Goal: Task Accomplishment & Management: Complete application form

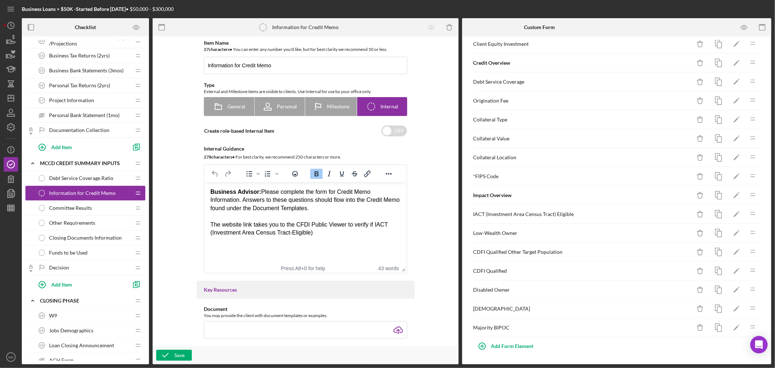
scroll to position [166, 0]
click at [499, 343] on div "Add Form Element" at bounding box center [512, 346] width 43 height 15
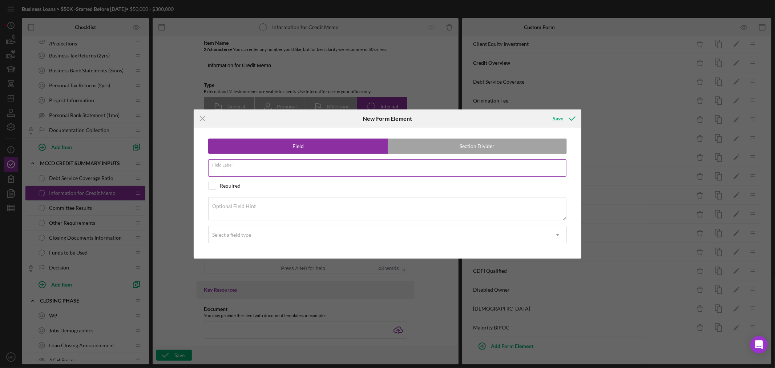
click at [247, 168] on input "Field Label" at bounding box center [387, 167] width 358 height 17
paste input "Multiple Draw"
type input "Multiple Draw Period"
click at [279, 209] on textarea "Optional Field Hint" at bounding box center [387, 208] width 358 height 23
paste textarea "If Multiple Draw loan, how many months will draw period last?"
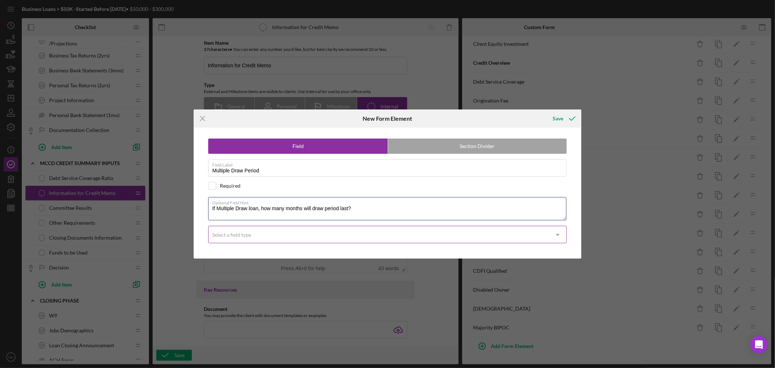
type textarea "If Multiple Draw loan, how many months will draw period last?"
click at [559, 234] on icon "Icon/Dropdown Arrow" at bounding box center [557, 234] width 17 height 17
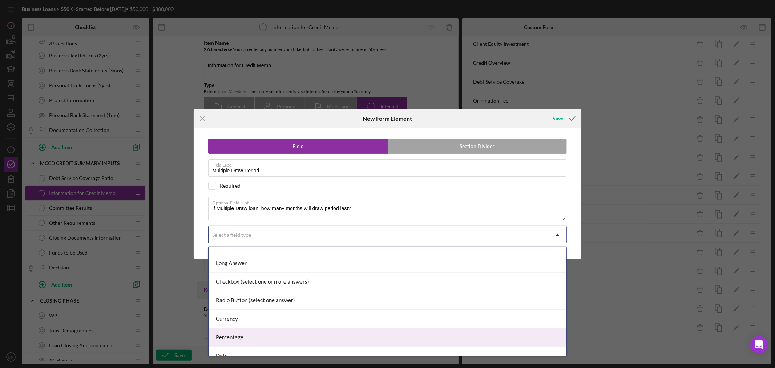
scroll to position [77, 0]
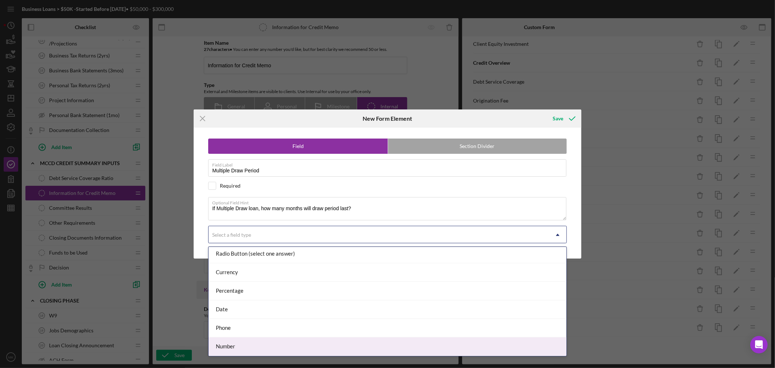
click at [419, 349] on div "Number" at bounding box center [388, 346] width 358 height 19
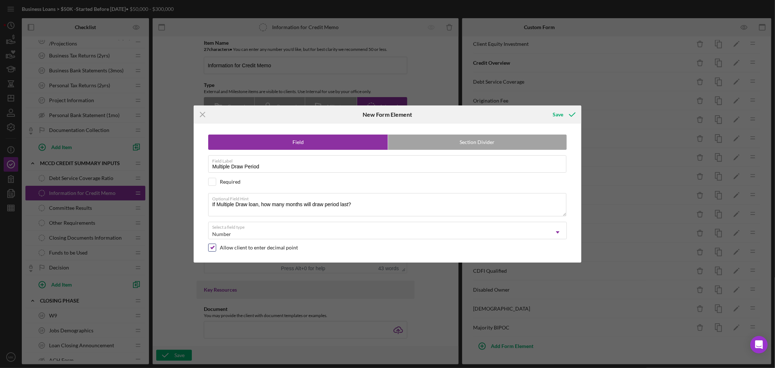
click at [212, 247] on input "checkbox" at bounding box center [212, 247] width 7 height 7
checkbox input "false"
click at [561, 115] on div "Save" at bounding box center [558, 114] width 11 height 15
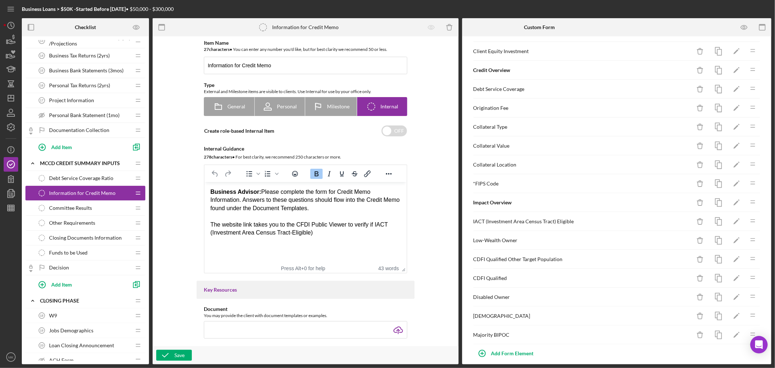
scroll to position [185, 0]
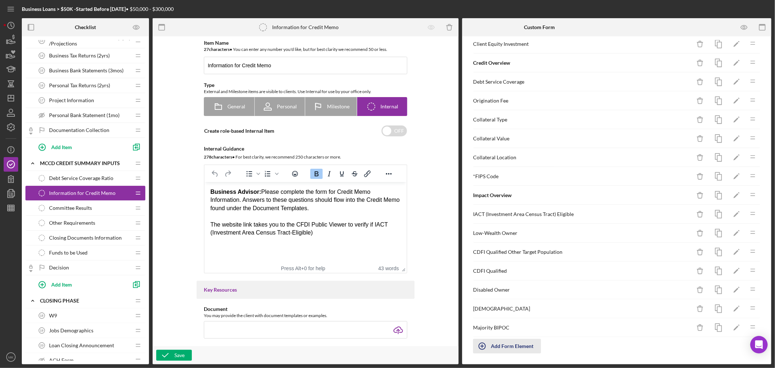
click at [499, 347] on div "Add Form Element" at bounding box center [512, 346] width 43 height 15
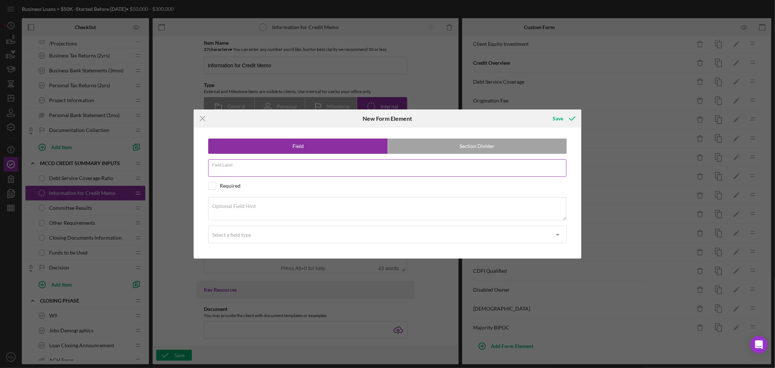
click at [260, 168] on input "Field Label" at bounding box center [387, 167] width 358 height 17
paste input "Amortization Period"
type input "Amortization Period"
click at [258, 207] on textarea "Optional Field Hint" at bounding box center [387, 208] width 358 height 23
paste textarea "How many months will loan be amortized over?"
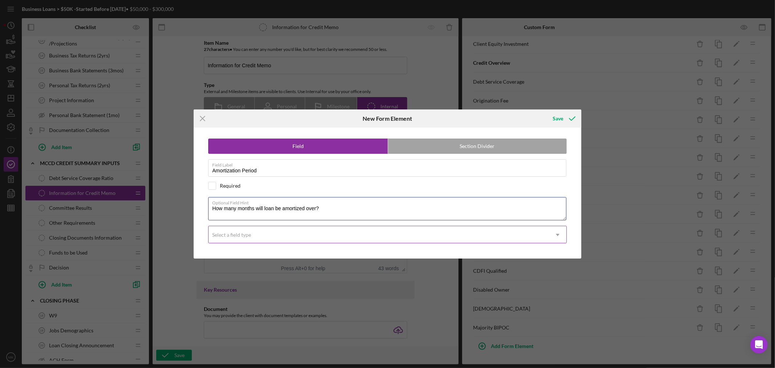
type textarea "How many months will loan be amortized over?"
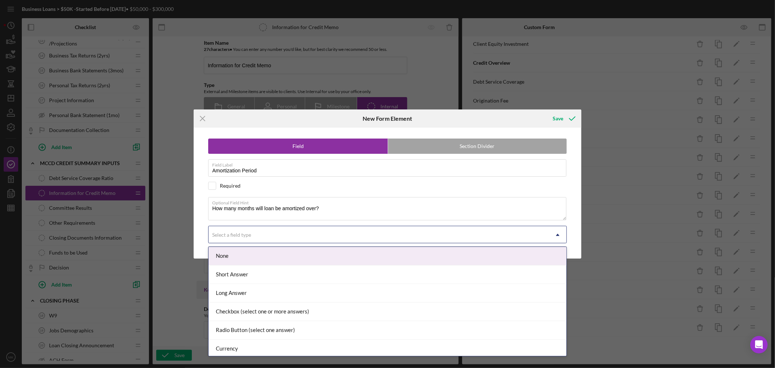
click at [558, 235] on use at bounding box center [558, 235] width 4 height 2
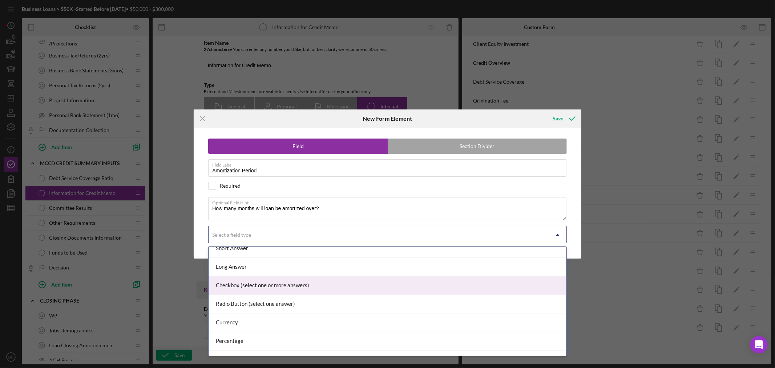
scroll to position [77, 0]
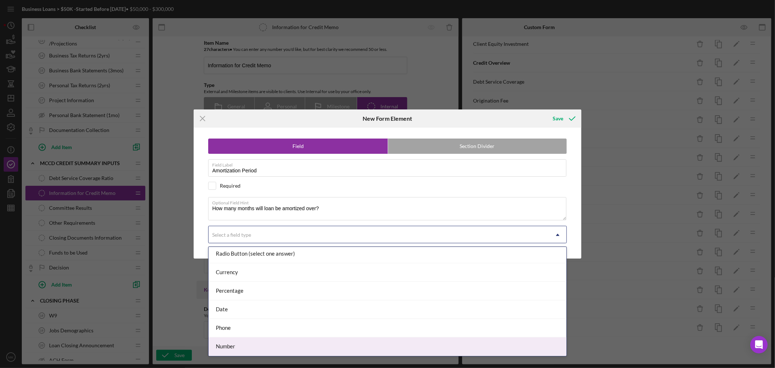
click at [512, 348] on div "Number" at bounding box center [388, 346] width 358 height 19
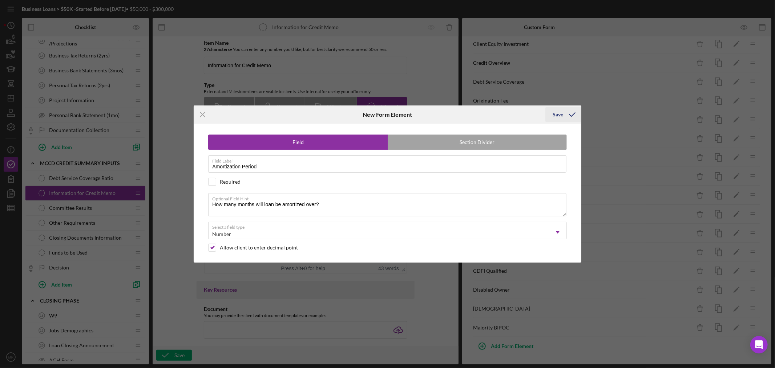
click at [560, 111] on div "Save" at bounding box center [558, 114] width 11 height 15
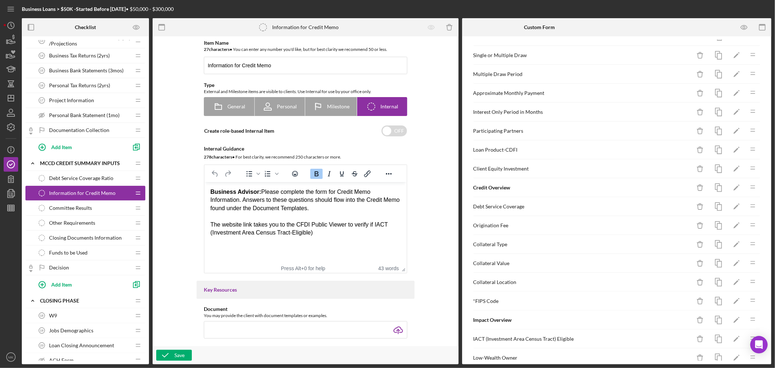
scroll to position [0, 0]
click at [734, 190] on polygon "button" at bounding box center [736, 189] width 5 height 5
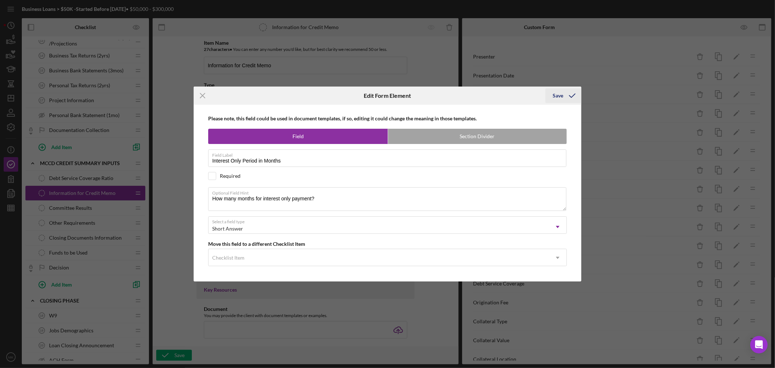
click at [561, 96] on div "Save" at bounding box center [558, 95] width 11 height 15
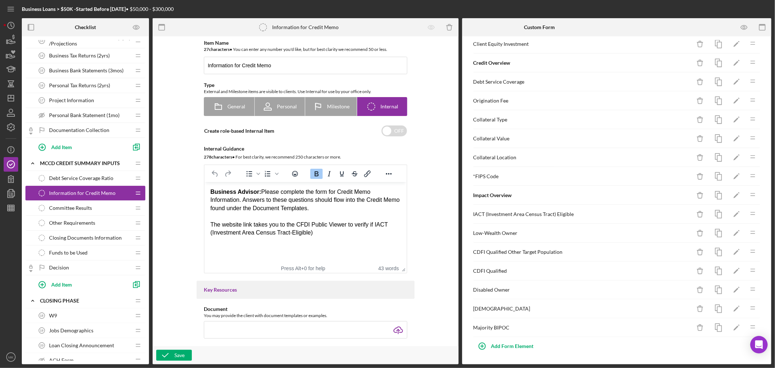
scroll to position [204, 0]
click at [511, 343] on div "Add Form Element" at bounding box center [512, 346] width 43 height 15
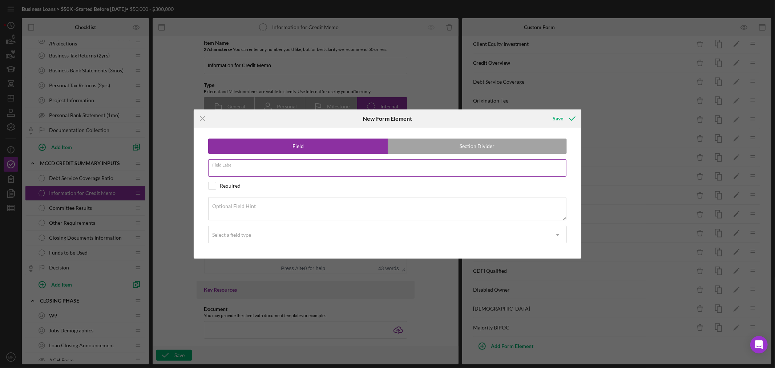
click at [247, 170] on input "Field Label" at bounding box center [387, 167] width 358 height 17
paste input "Is there an Interest Only Period"
type input "Is there an Interest Only Period"
click at [275, 208] on textarea "Optional Field Hint" at bounding box center [387, 208] width 358 height 23
click at [330, 238] on div "Select a field type" at bounding box center [379, 234] width 340 height 17
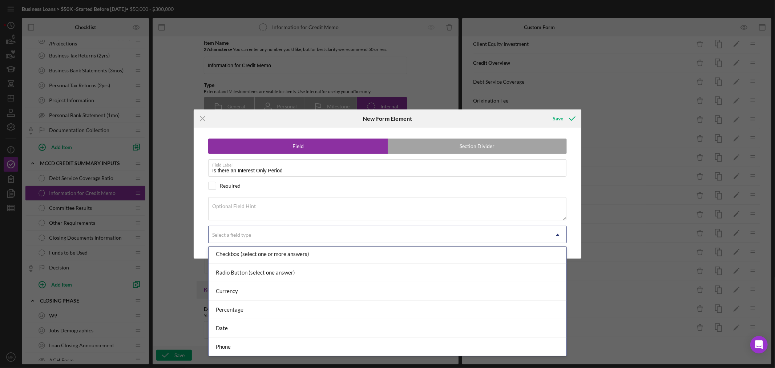
scroll to position [77, 0]
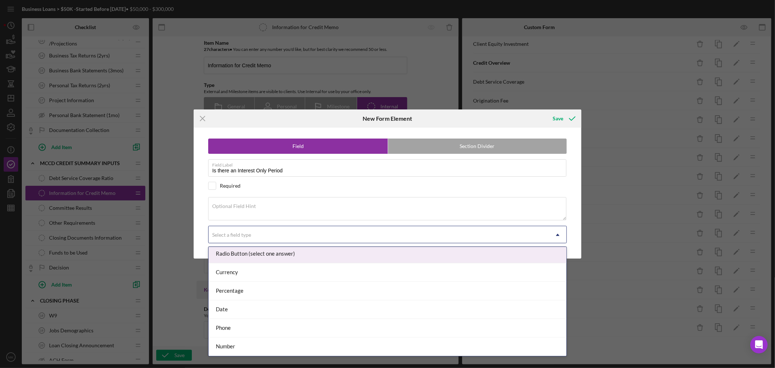
click at [282, 252] on div "Radio Button (select one answer)" at bounding box center [388, 254] width 358 height 19
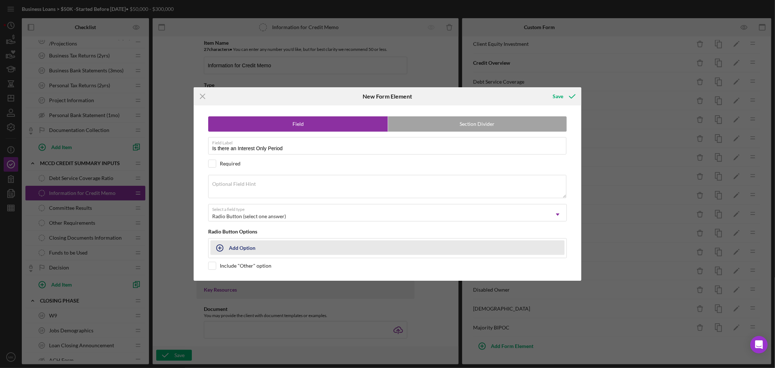
click at [233, 247] on button "Add Option" at bounding box center [387, 247] width 354 height 15
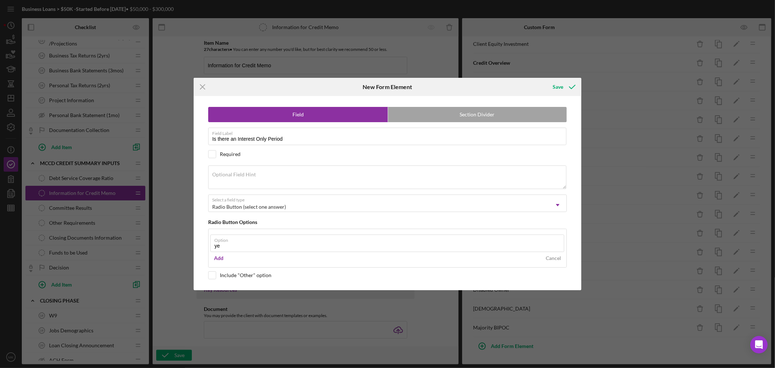
type input "y"
type input "Yes"
click at [218, 257] on div "Add" at bounding box center [218, 258] width 9 height 11
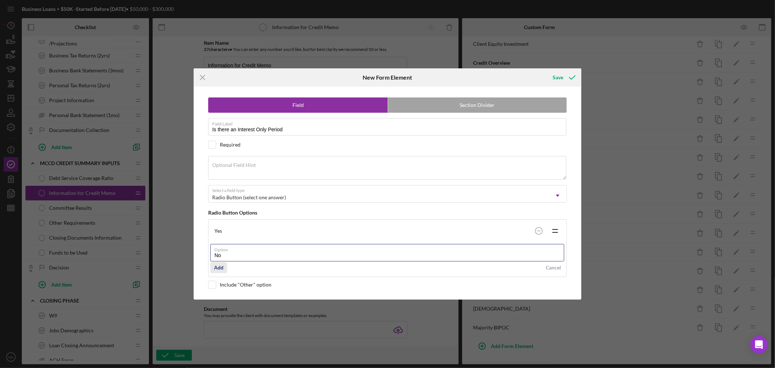
type input "No"
click at [220, 266] on div "Add" at bounding box center [218, 267] width 9 height 11
click at [558, 67] on div "Icon/Menu Close New Form Element Save Field Section Divider Field Label Is ther…" at bounding box center [387, 184] width 775 height 368
click at [557, 74] on div "Save" at bounding box center [558, 77] width 11 height 15
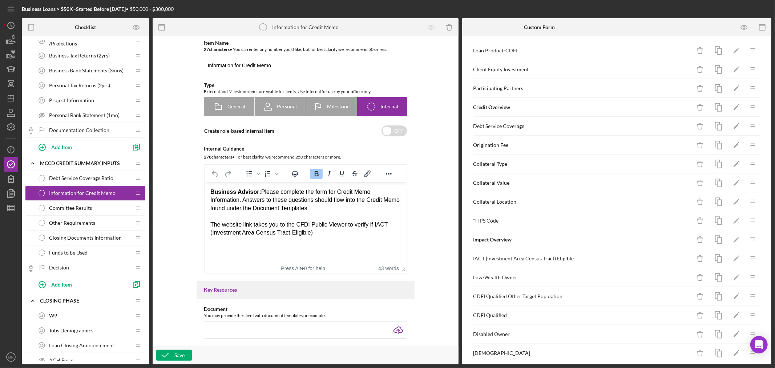
scroll to position [223, 0]
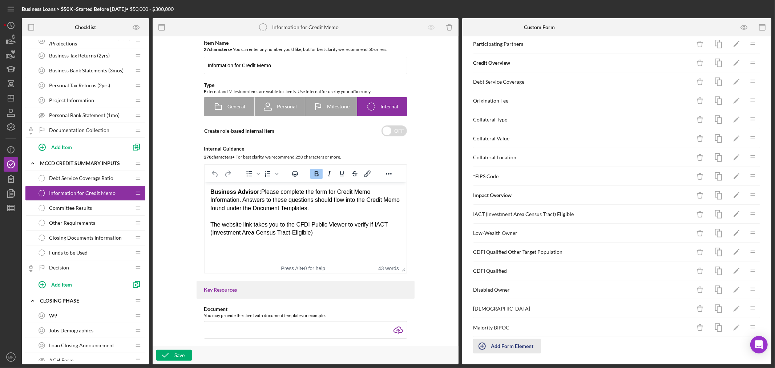
click at [518, 347] on div "Add Form Element" at bounding box center [512, 346] width 43 height 15
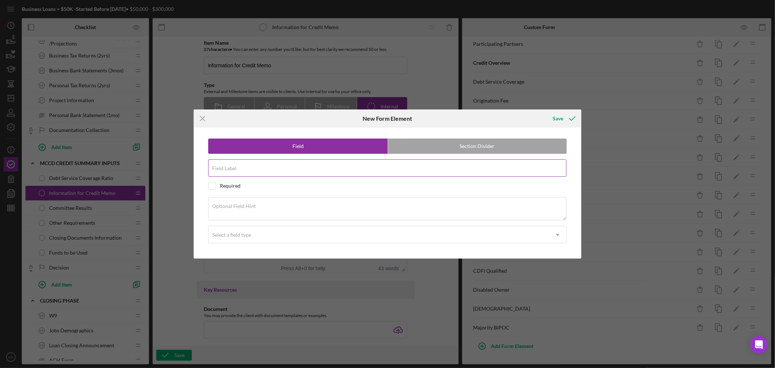
click at [259, 170] on input "Field Label" at bounding box center [387, 167] width 358 height 17
paste input "Interest Only Payment"
type input "Interest Only Payment"
click at [557, 237] on icon "Icon/Dropdown Arrow" at bounding box center [557, 234] width 17 height 17
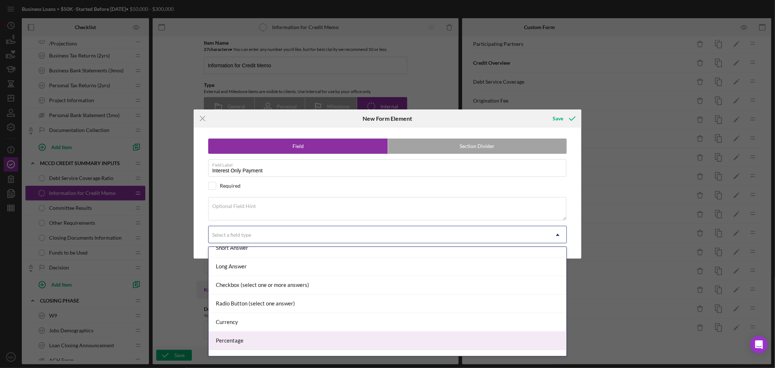
scroll to position [40, 0]
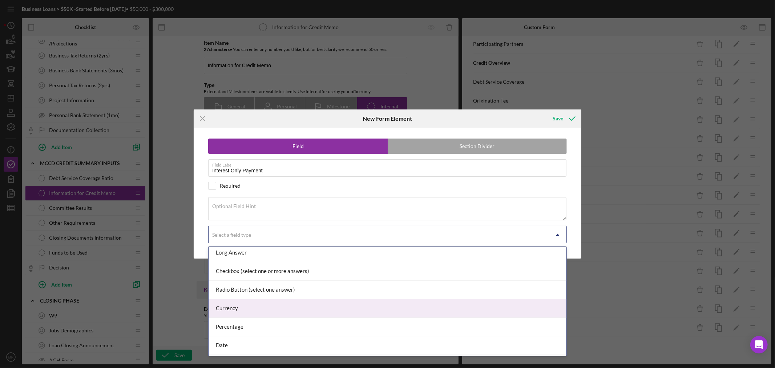
click at [486, 307] on div "Currency" at bounding box center [388, 308] width 358 height 19
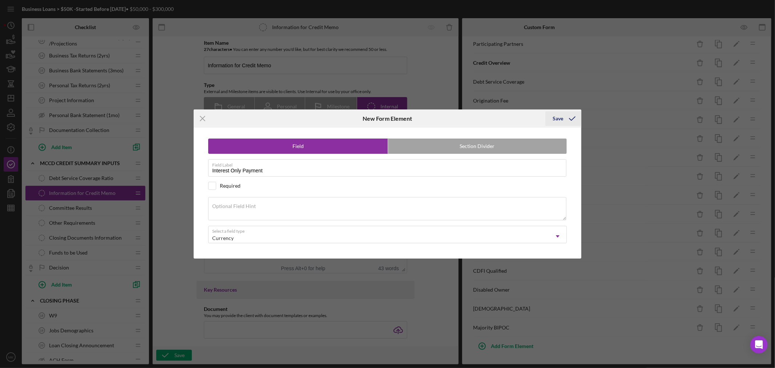
click at [560, 116] on div "Save" at bounding box center [558, 118] width 11 height 15
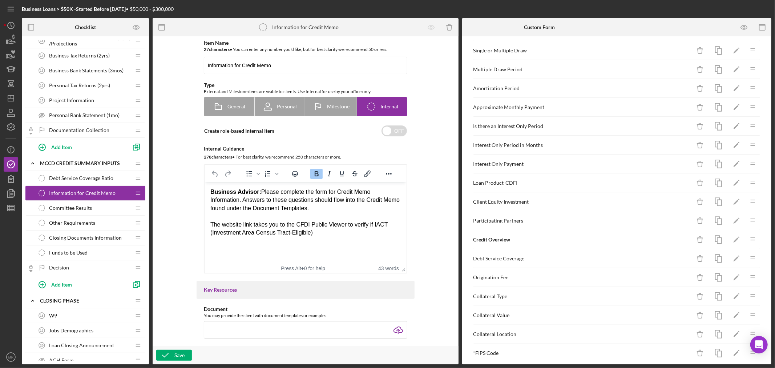
scroll to position [37, 0]
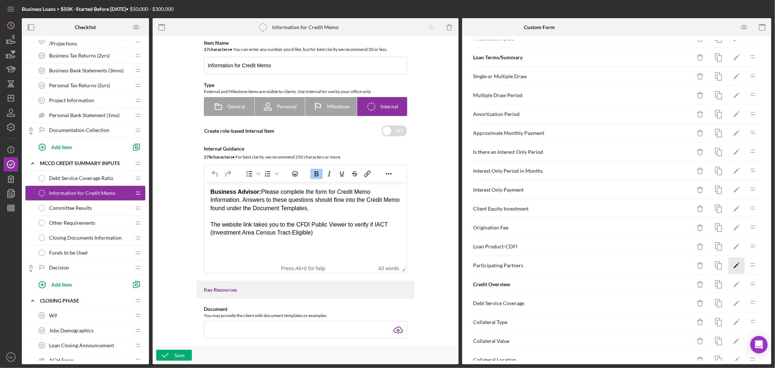
click at [731, 267] on icon "Icon/Edit" at bounding box center [737, 265] width 16 height 16
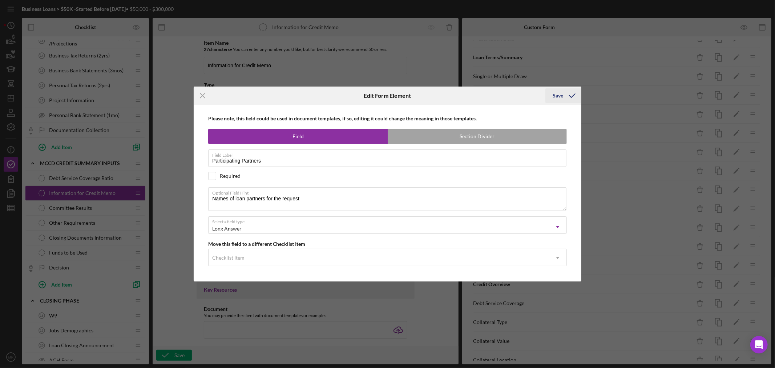
click at [562, 95] on div "Save" at bounding box center [558, 95] width 11 height 15
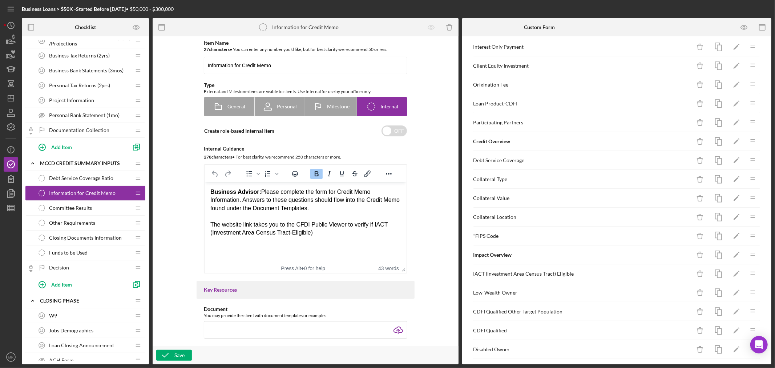
scroll to position [198, 0]
click at [730, 140] on icon "Icon/Edit" at bounding box center [737, 142] width 16 height 16
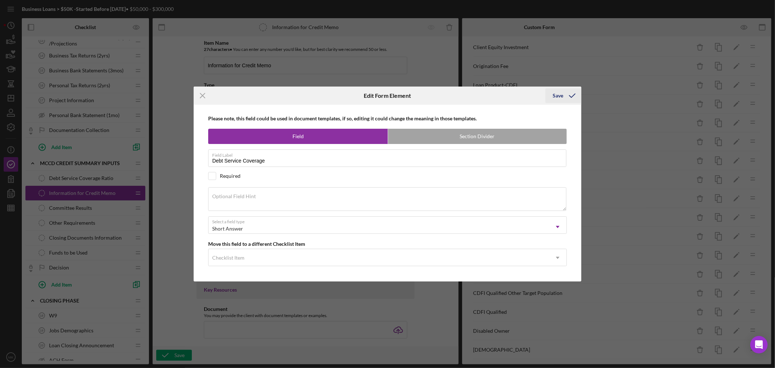
click at [557, 93] on div "Save" at bounding box center [558, 95] width 11 height 15
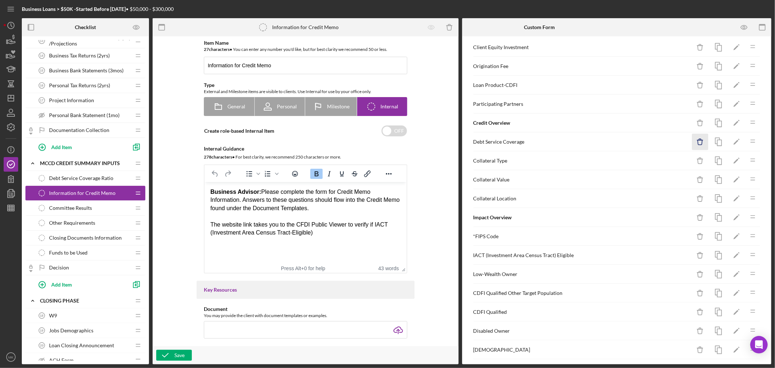
click at [695, 142] on icon "Icon/Delete" at bounding box center [700, 142] width 16 height 16
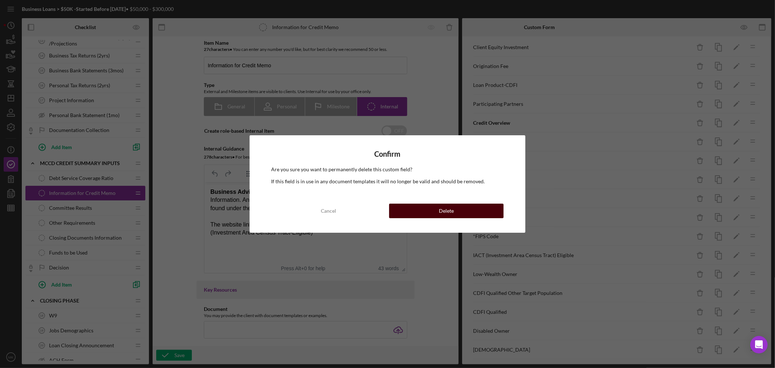
click at [444, 207] on div "Delete" at bounding box center [446, 210] width 15 height 15
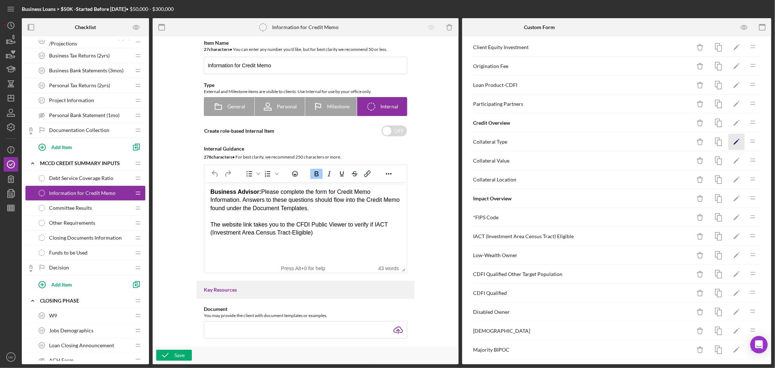
click at [730, 144] on icon "Icon/Edit" at bounding box center [737, 142] width 16 height 16
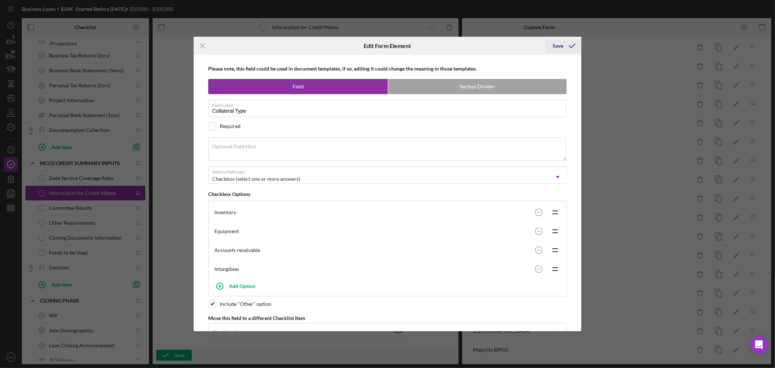
click at [558, 44] on div "Save" at bounding box center [558, 46] width 11 height 15
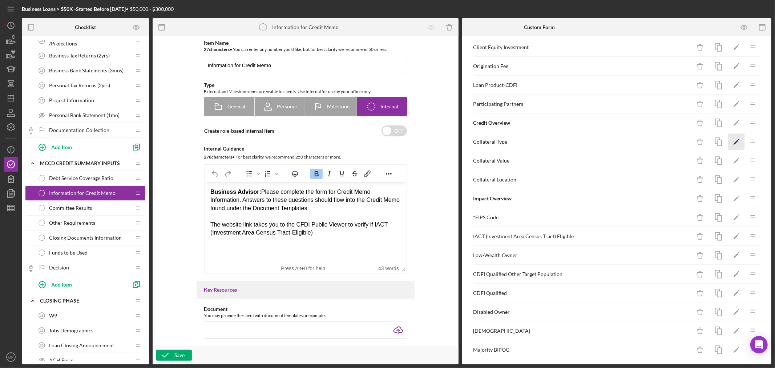
click at [729, 141] on icon "Icon/Edit" at bounding box center [737, 142] width 16 height 16
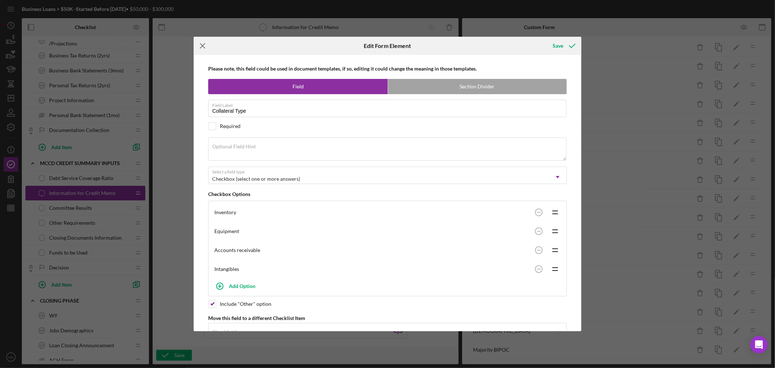
click at [204, 45] on icon "Icon/Menu Close" at bounding box center [203, 46] width 18 height 18
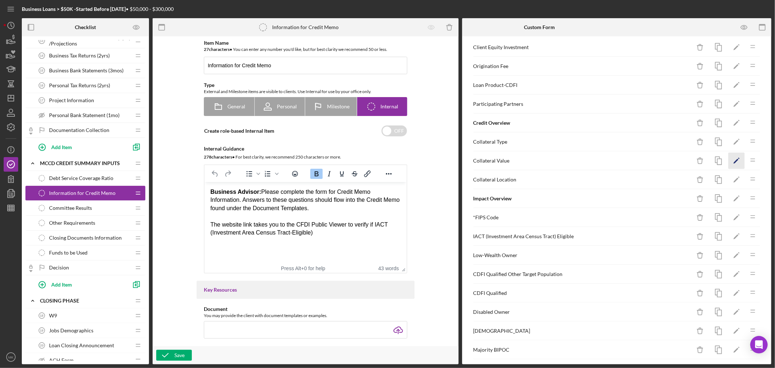
click at [732, 159] on icon "Icon/Edit" at bounding box center [737, 161] width 16 height 16
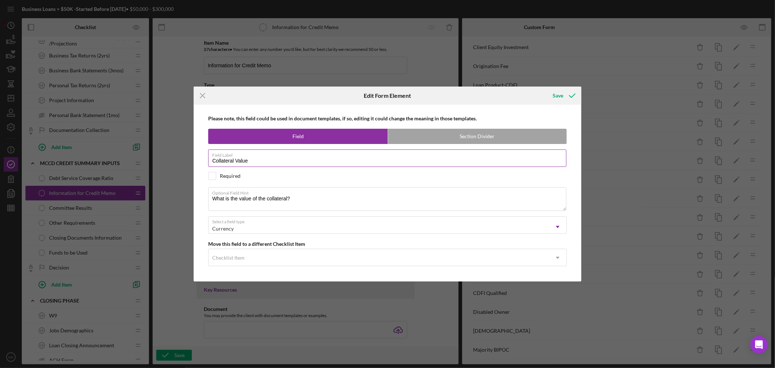
click at [251, 158] on input "Collateral Value" at bounding box center [387, 157] width 358 height 17
type input "Collateral Value: Real Estate"
drag, startPoint x: 308, startPoint y: 199, endPoint x: 205, endPoint y: 195, distance: 103.6
click at [205, 195] on div "Please note, this field could be used in document templates, if so, editing it …" at bounding box center [387, 193] width 380 height 176
paste textarea "If collateral is Real Estate, enter the market value of the real estate"
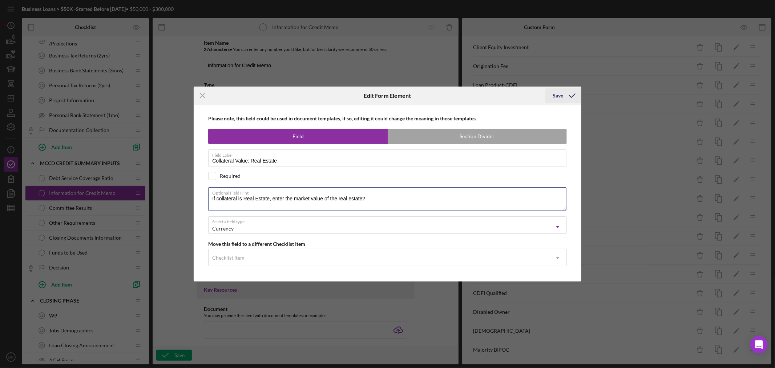
type textarea "If collateral is Real Estate, enter the market value of the real estate?"
click at [558, 95] on div "Save" at bounding box center [558, 95] width 11 height 15
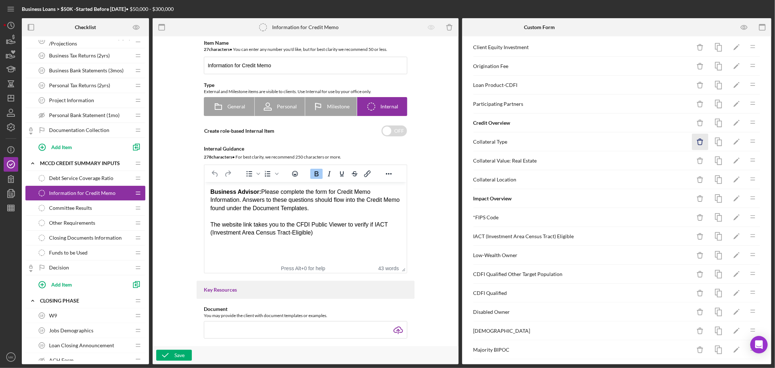
click at [694, 140] on icon "Icon/Delete" at bounding box center [700, 142] width 16 height 16
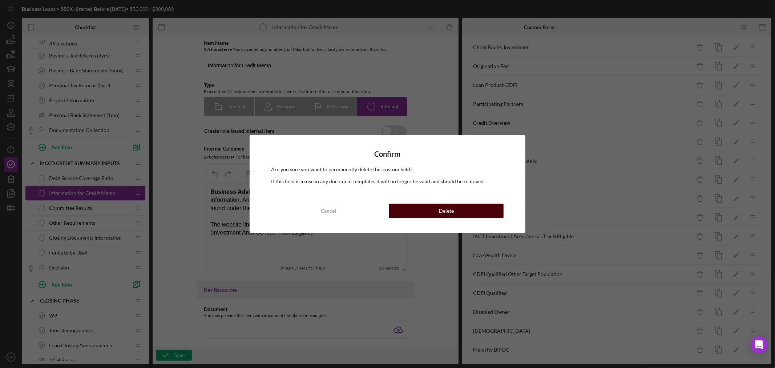
click at [441, 211] on div "Delete" at bounding box center [446, 210] width 15 height 15
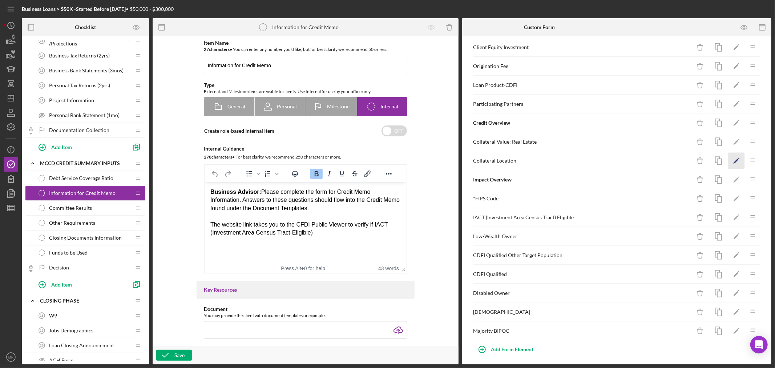
click at [734, 162] on polygon "button" at bounding box center [736, 161] width 5 height 5
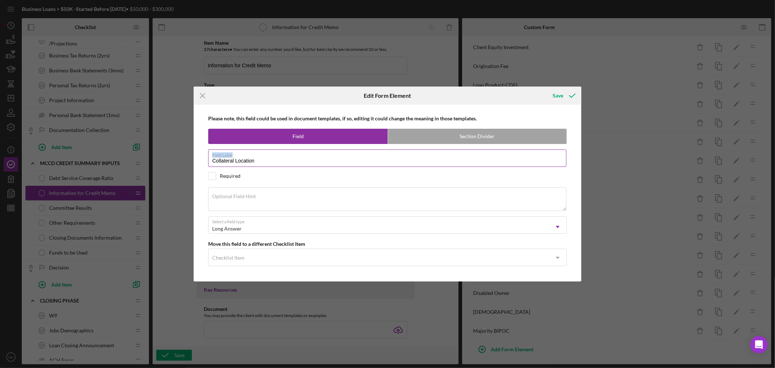
drag, startPoint x: 263, startPoint y: 157, endPoint x: 253, endPoint y: 153, distance: 10.7
click at [215, 154] on label "Field Label" at bounding box center [389, 154] width 354 height 8
drag, startPoint x: 266, startPoint y: 158, endPoint x: 199, endPoint y: 161, distance: 66.9
click at [199, 161] on div "Please note, this field could be used in document templates, if so, editing it …" at bounding box center [387, 193] width 380 height 176
paste input ": Real Estate"
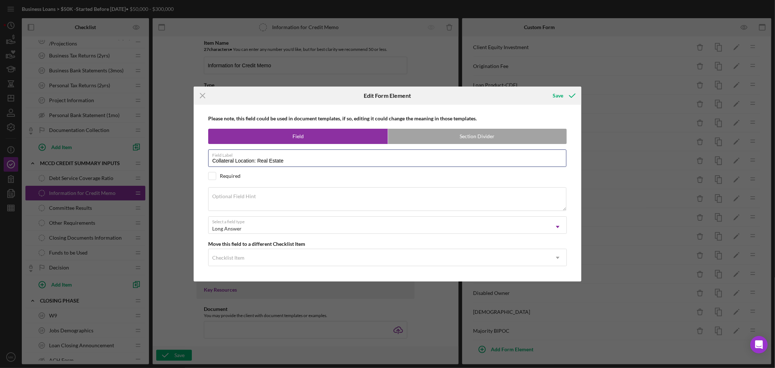
type input "Collateral Location: Real Estate"
click at [274, 198] on textarea "Optional Field Hint" at bounding box center [387, 198] width 358 height 23
paste textarea "Address of real estate collateral"
type textarea "Address of real estate collateral"
click at [560, 96] on div "Save" at bounding box center [558, 95] width 11 height 15
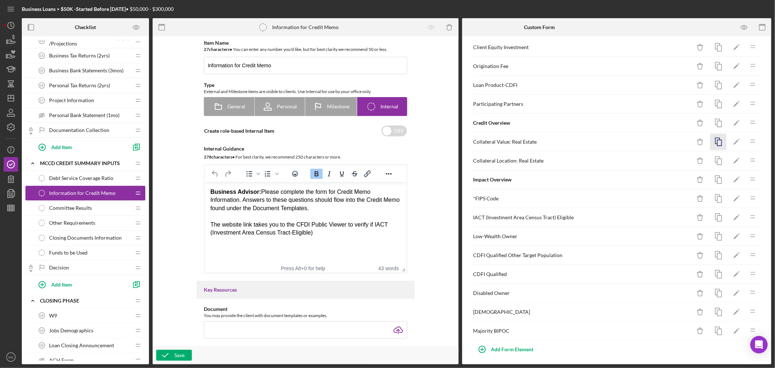
click at [713, 142] on icon "button" at bounding box center [718, 142] width 16 height 16
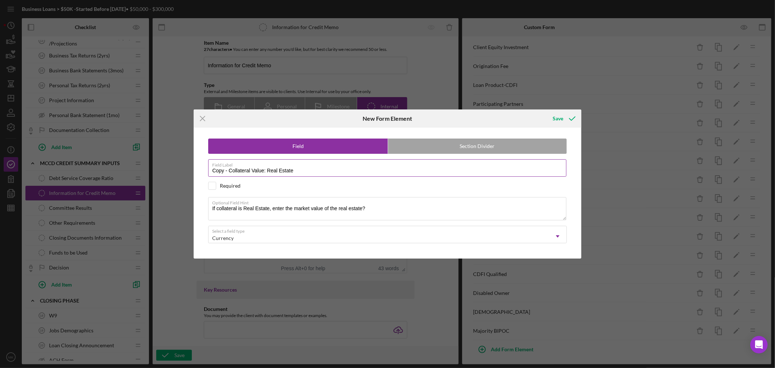
drag, startPoint x: 267, startPoint y: 169, endPoint x: 334, endPoint y: 166, distance: 66.2
click at [334, 166] on div "Field Label Copy - Collateral Value: Real Estate" at bounding box center [387, 168] width 359 height 18
paste input "FF &E"
type input "Copy - Collateral Value: FF &E"
drag, startPoint x: 211, startPoint y: 206, endPoint x: 386, endPoint y: 210, distance: 175.2
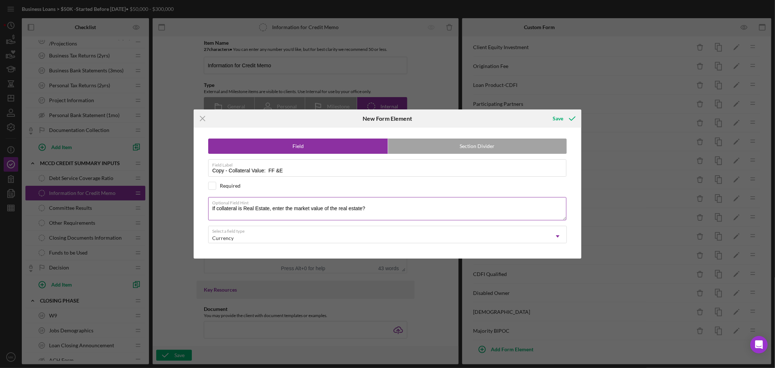
click at [386, 210] on textarea "If collateral is Real Estate, enter the market value of the real estate?" at bounding box center [387, 208] width 358 height 23
paste textarea "Collateral is Furniture, Fixtures and Equipment, please list the value"
type textarea "If Collateral is Furniture, Fixtures and Equipment, please list the value"
click at [560, 117] on div "Save" at bounding box center [558, 118] width 11 height 15
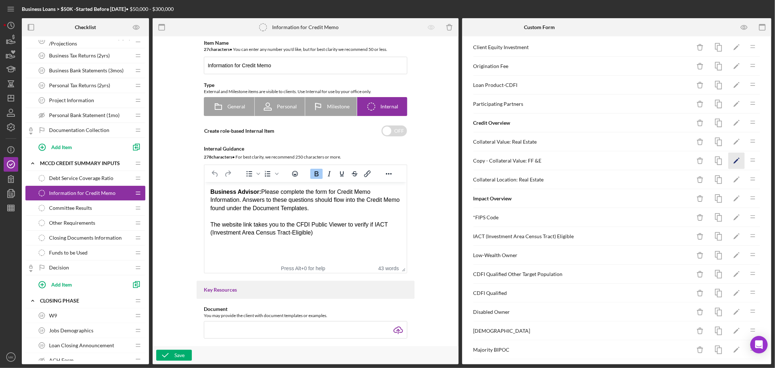
click at [734, 162] on polygon "button" at bounding box center [736, 161] width 5 height 5
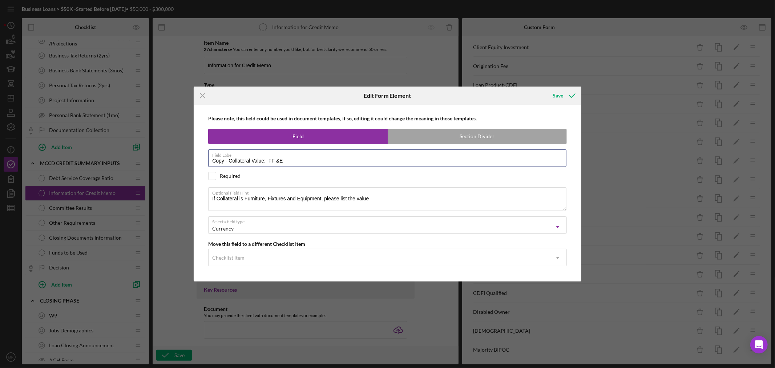
drag, startPoint x: 228, startPoint y: 162, endPoint x: 120, endPoint y: 146, distance: 109.5
click at [128, 148] on div "Icon/Menu Close Edit Form Element Save Please note, this field could be used in…" at bounding box center [387, 184] width 775 height 368
type input "Collateral Value: FF &E"
click at [561, 92] on div "Save" at bounding box center [558, 95] width 11 height 15
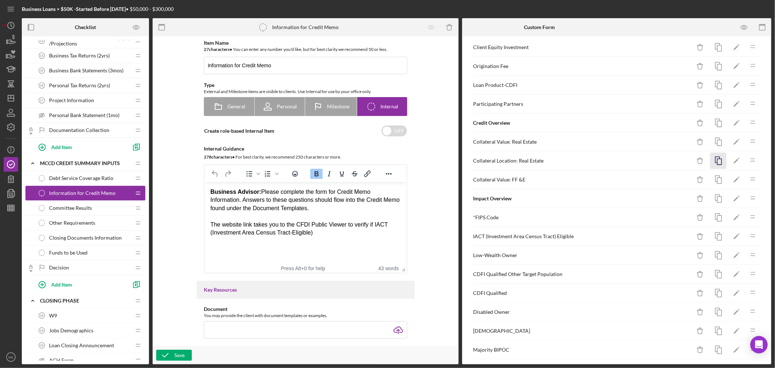
click at [714, 161] on icon "button" at bounding box center [718, 161] width 16 height 16
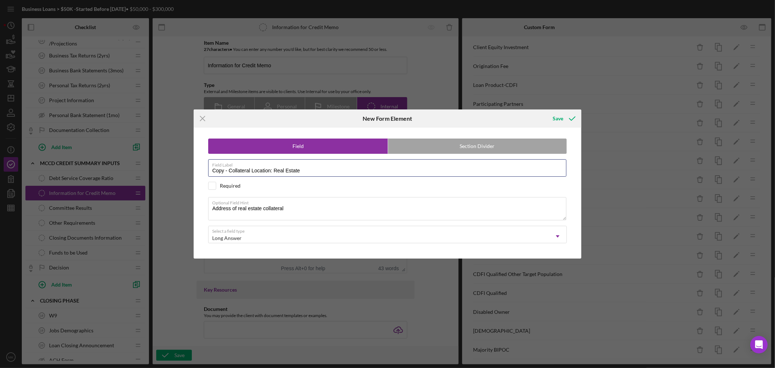
drag, startPoint x: 227, startPoint y: 171, endPoint x: 23, endPoint y: 139, distance: 207.1
click at [47, 144] on div "Icon/Menu Close New Form Element Save Field Section Divider Field Label Copy - …" at bounding box center [387, 184] width 775 height 368
drag, startPoint x: 259, startPoint y: 171, endPoint x: 310, endPoint y: 177, distance: 51.2
click at [310, 177] on div "Field Section Divider Field Label Collateral Location: Real Estate Required Opt…" at bounding box center [387, 193] width 380 height 131
paste input "FF&E"
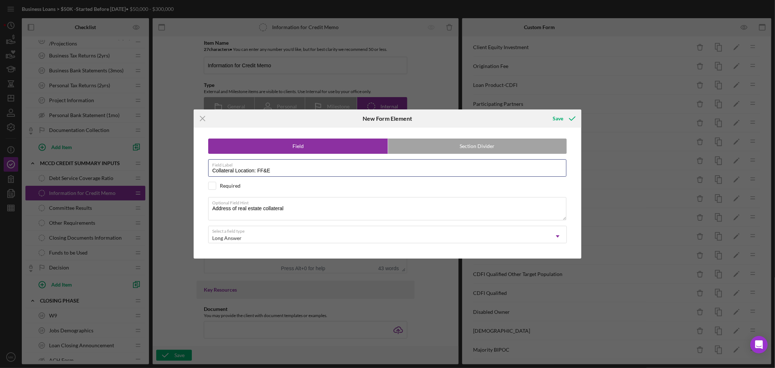
type input "Collateral Location: FF&E"
drag, startPoint x: 213, startPoint y: 208, endPoint x: 293, endPoint y: 213, distance: 80.4
click at [293, 213] on textarea "Address of real estate collateral" at bounding box center [387, 208] width 358 height 23
paste textarea "where collateral is located"
type textarea "Address of where collateral is located"
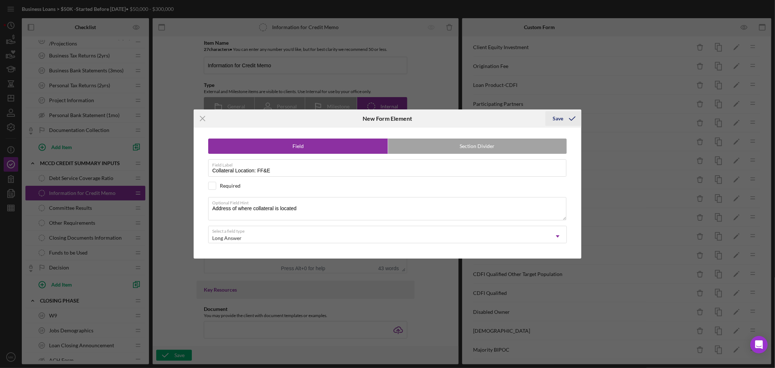
click at [562, 119] on div "Save" at bounding box center [558, 118] width 11 height 15
